Goal: Task Accomplishment & Management: Manage account settings

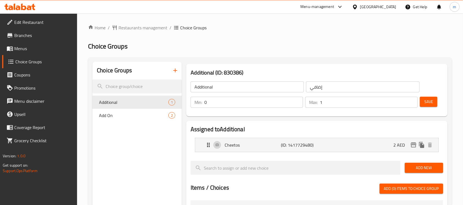
click at [380, 5] on div "United Arab Emirates" at bounding box center [378, 7] width 36 height 6
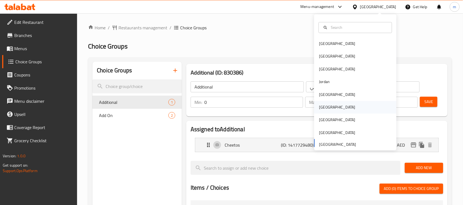
click at [324, 106] on div "[GEOGRAPHIC_DATA]" at bounding box center [337, 107] width 36 height 6
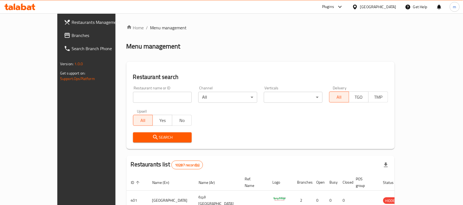
click at [72, 35] on span "Branches" at bounding box center [101, 35] width 59 height 7
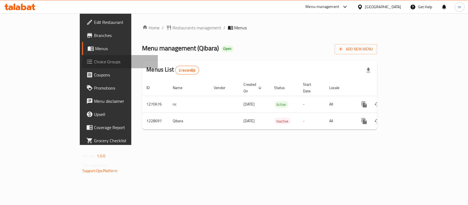
click at [94, 64] on span "Choice Groups" at bounding box center [124, 61] width 60 height 7
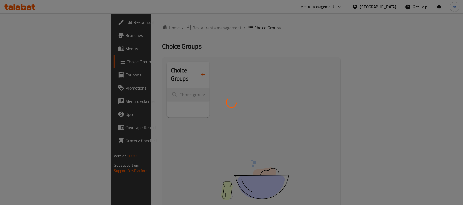
click at [228, 86] on div at bounding box center [231, 102] width 463 height 205
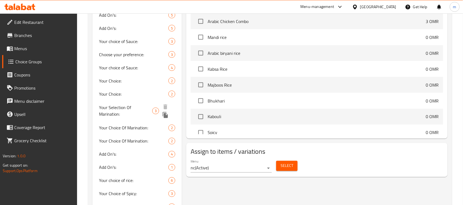
scroll to position [240, 0]
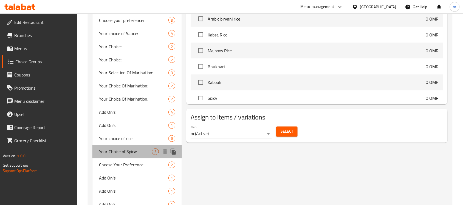
click at [121, 152] on span "Your Choice of Spicy:" at bounding box center [125, 152] width 53 height 7
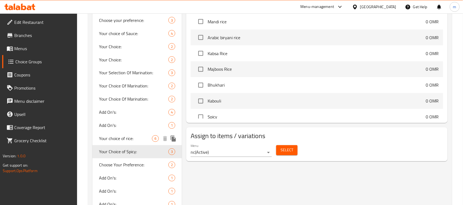
type input "Your Choice of Spicy:"
type input "اختيارك من سبايسي:"
type input "1"
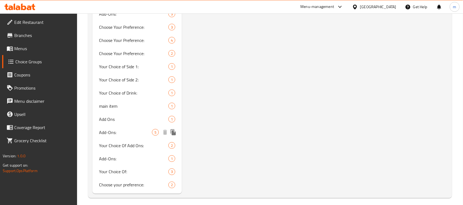
scroll to position [762, 0]
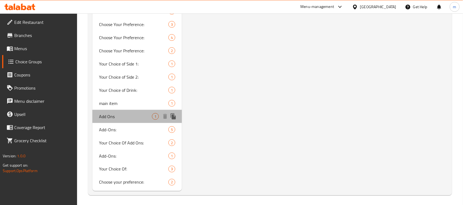
click at [114, 115] on span "Add Ons" at bounding box center [125, 116] width 53 height 7
type input "Add Ons"
type input "إضافات"
type input "0"
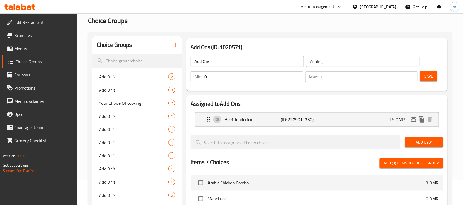
scroll to position [43, 0]
